Goal: Task Accomplishment & Management: Manage account settings

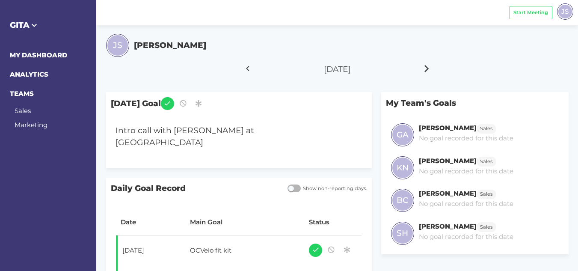
click at [425, 65] on icon at bounding box center [426, 68] width 15 height 21
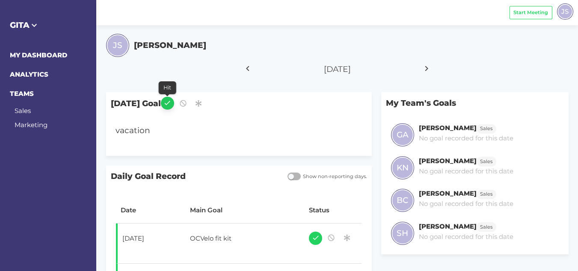
click at [171, 102] on icon "button" at bounding box center [167, 103] width 8 height 12
click at [423, 68] on icon at bounding box center [426, 68] width 15 height 21
click at [180, 105] on button "button" at bounding box center [173, 103] width 13 height 13
click at [427, 73] on icon at bounding box center [426, 68] width 15 height 21
click at [177, 106] on icon "button" at bounding box center [174, 103] width 8 height 12
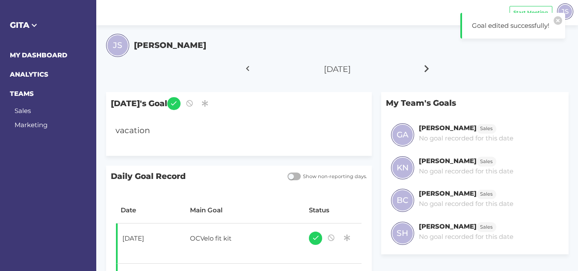
click at [427, 65] on icon at bounding box center [426, 68] width 15 height 21
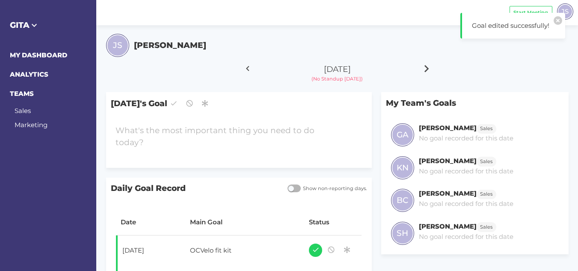
click at [427, 65] on icon at bounding box center [426, 68] width 15 height 21
click at [247, 65] on icon at bounding box center [247, 68] width 15 height 21
click at [426, 67] on icon at bounding box center [426, 68] width 15 height 21
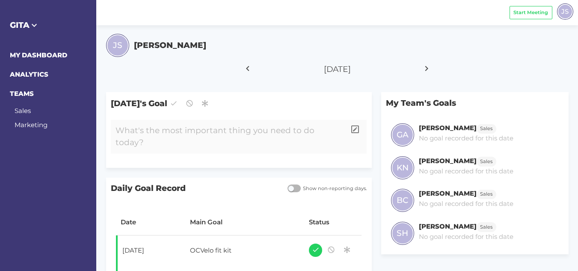
click at [185, 127] on div at bounding box center [228, 137] width 235 height 34
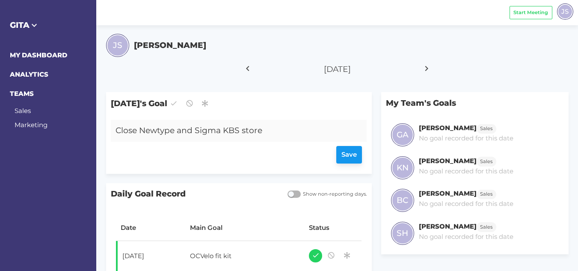
click at [346, 154] on div "Save" at bounding box center [238, 155] width 246 height 18
